Goal: Information Seeking & Learning: Understand process/instructions

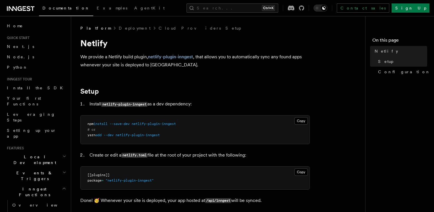
click at [25, 56] on link "Node.js" at bounding box center [36, 57] width 63 height 10
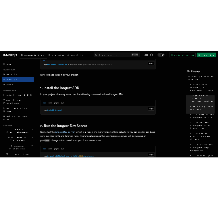
scroll to position [352, 0]
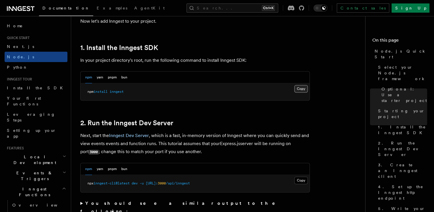
click at [299, 90] on button "Copy Copied" at bounding box center [300, 88] width 13 height 7
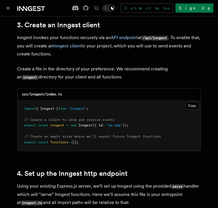
scroll to position [734, 0]
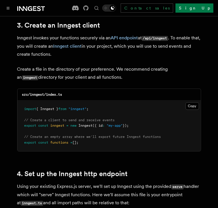
click at [121, 89] on div "src/inngest/index.ts" at bounding box center [108, 95] width 183 height 12
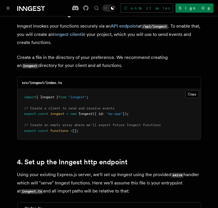
scroll to position [747, 0]
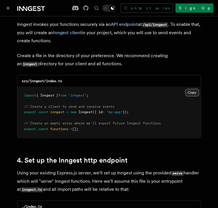
click at [192, 89] on button "Copy Copied" at bounding box center [191, 92] width 13 height 7
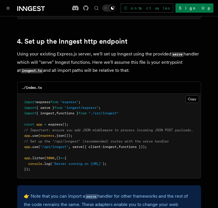
scroll to position [866, 0]
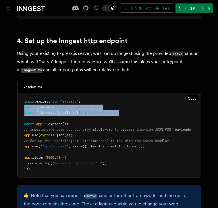
drag, startPoint x: 128, startPoint y: 104, endPoint x: 21, endPoint y: 102, distance: 106.7
click at [21, 102] on pre "import express from "express" ; import { serve } from "inngest/express" ; impor…" at bounding box center [108, 135] width 183 height 84
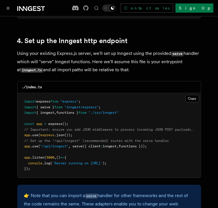
click at [134, 112] on pre "import express from "express" ; import { serve } from "inngest/express" ; impor…" at bounding box center [108, 135] width 183 height 84
drag, startPoint x: 107, startPoint y: 99, endPoint x: 25, endPoint y: 100, distance: 82.0
click at [25, 100] on pre "import express from "express" ; import { serve } from "inngest/express" ; impor…" at bounding box center [108, 135] width 183 height 84
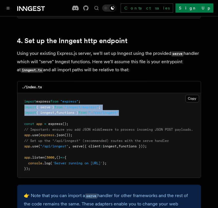
drag, startPoint x: 128, startPoint y: 106, endPoint x: 24, endPoint y: 101, distance: 104.7
click at [24, 101] on pre "import express from "express" ; import { serve } from "inngest/express" ; impor…" at bounding box center [108, 135] width 183 height 84
copy code "import { serve } from "inngest/express" ; import { inngest , functions } from "…"
click at [136, 102] on pre "import express from "express" ; import { serve } from "inngest/express" ; impor…" at bounding box center [108, 135] width 183 height 84
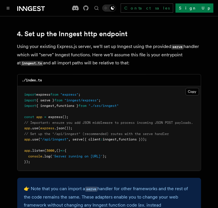
scroll to position [876, 0]
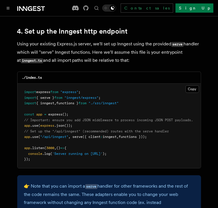
drag, startPoint x: 154, startPoint y: 129, endPoint x: 24, endPoint y: 130, distance: 129.3
click at [24, 134] on span "app .use ( "/api/inngest" , serve ({ client : inngest , functions }));" at bounding box center [85, 136] width 122 height 4
copy span "app .use ( "/api/inngest" , serve ({ client : inngest , functions }));"
click at [125, 116] on pre "import express from "express" ; import { serve } from "inngest/express" ; impor…" at bounding box center [108, 125] width 183 height 84
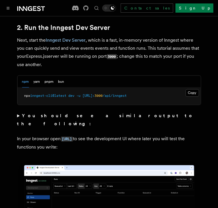
scroll to position [464, 0]
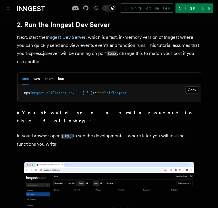
click at [18, 113] on summary "You should see a similar output to the following:" at bounding box center [108, 117] width 183 height 16
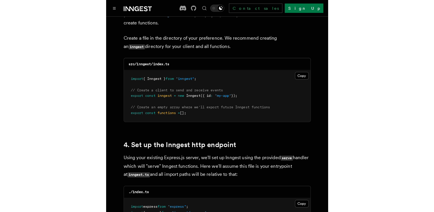
scroll to position [883, 0]
